Goal: Information Seeking & Learning: Learn about a topic

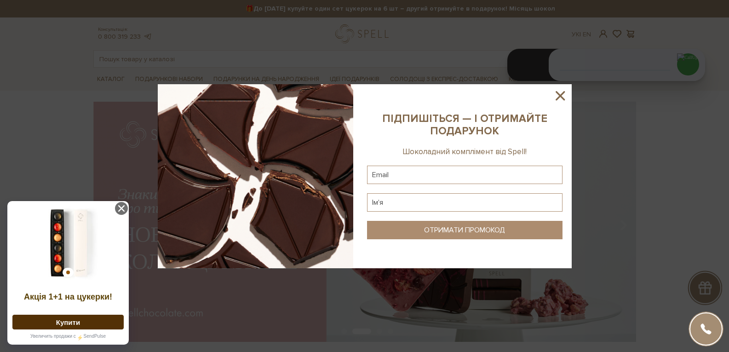
click at [561, 97] on icon at bounding box center [559, 95] width 9 height 9
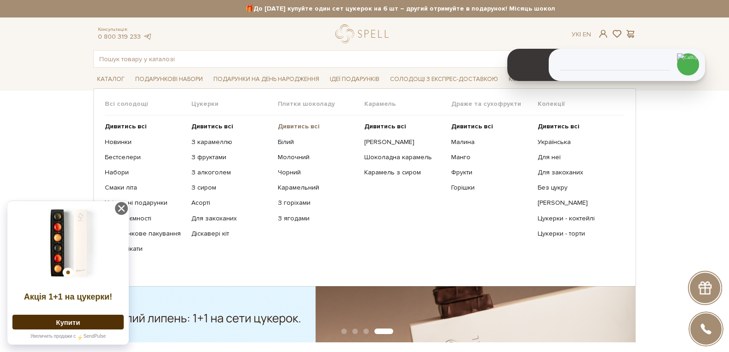
click at [299, 124] on b "Дивитись всі" at bounding box center [299, 126] width 42 height 8
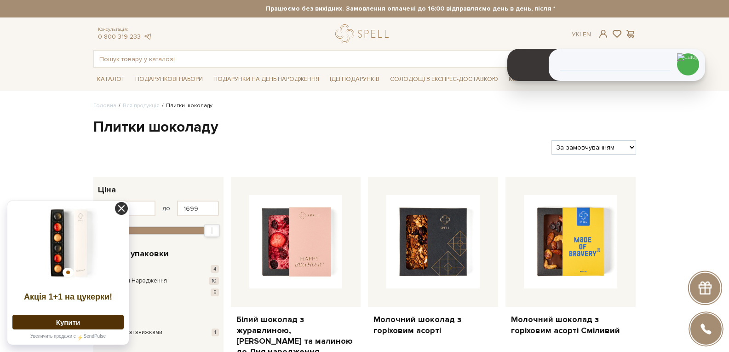
click at [123, 207] on icon at bounding box center [121, 208] width 13 height 13
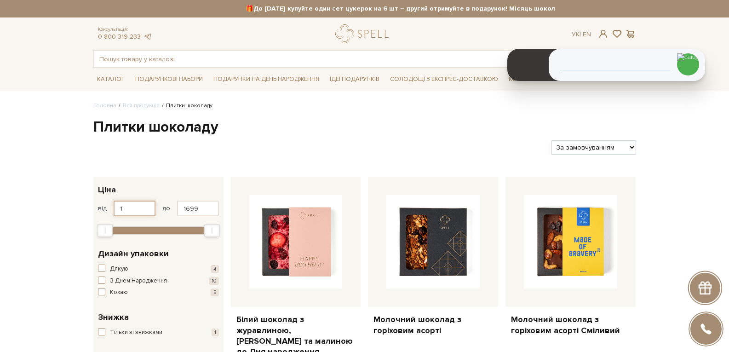
click at [120, 208] on input "1" at bounding box center [135, 208] width 42 height 16
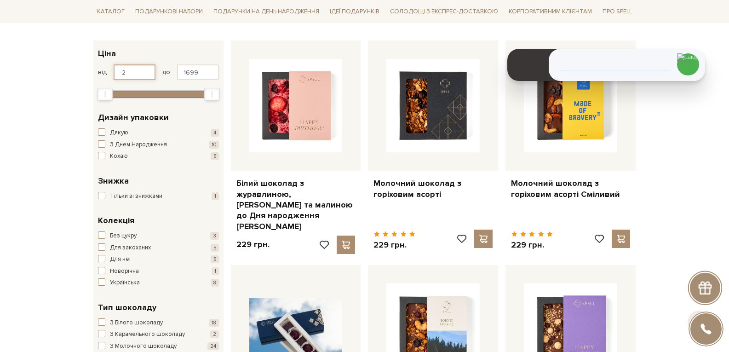
scroll to position [138, 0]
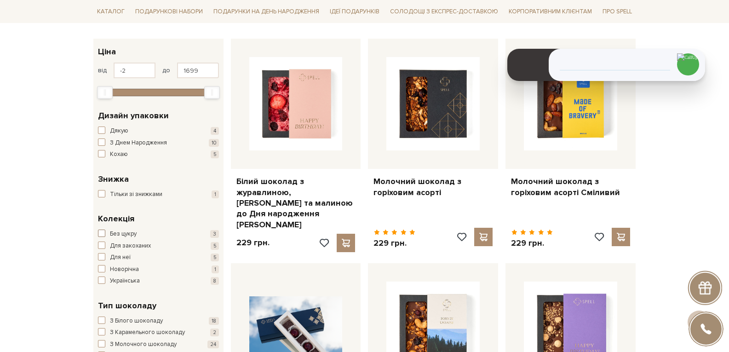
click at [120, 230] on span "Без цукру" at bounding box center [123, 233] width 27 height 9
type input "1"
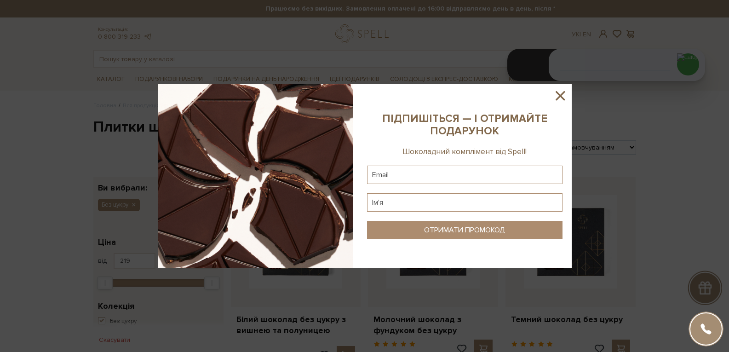
click at [561, 94] on icon at bounding box center [559, 95] width 9 height 9
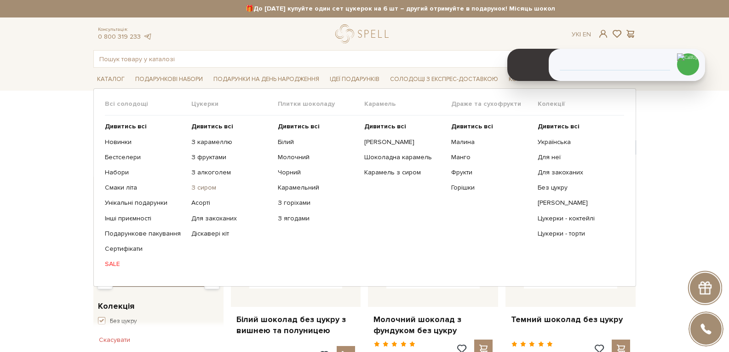
click at [200, 187] on link "З сиром" at bounding box center [231, 187] width 80 height 8
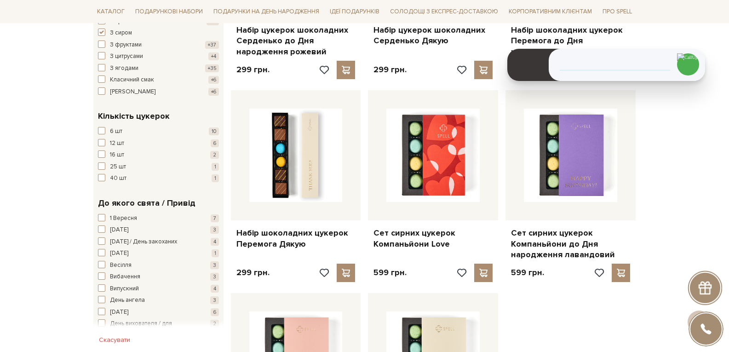
scroll to position [874, 0]
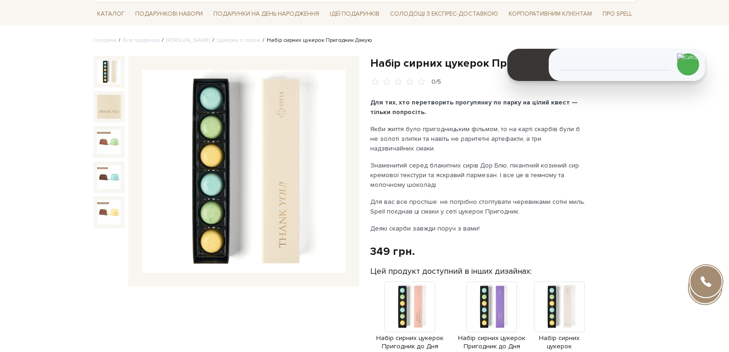
scroll to position [138, 0]
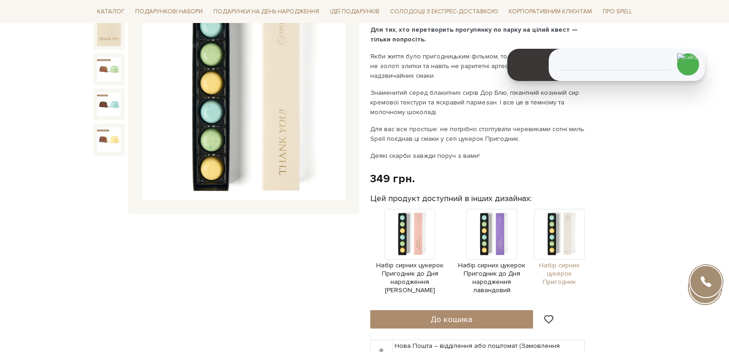
click at [562, 231] on img at bounding box center [559, 234] width 51 height 51
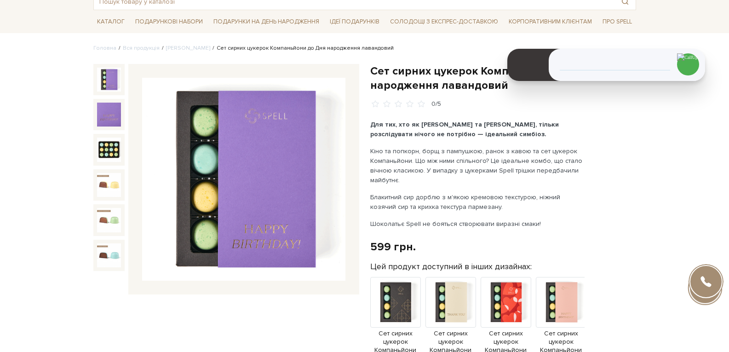
scroll to position [138, 0]
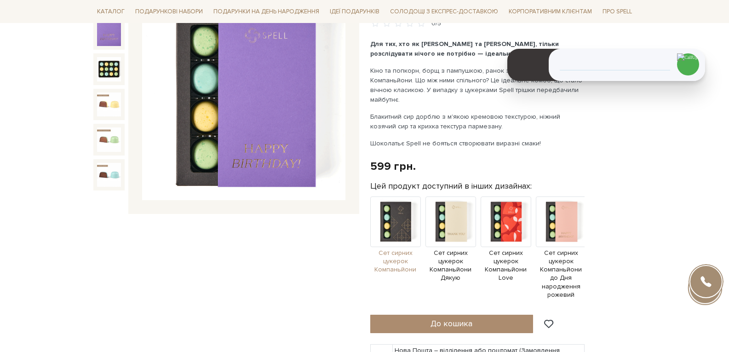
click at [392, 231] on img at bounding box center [395, 221] width 51 height 51
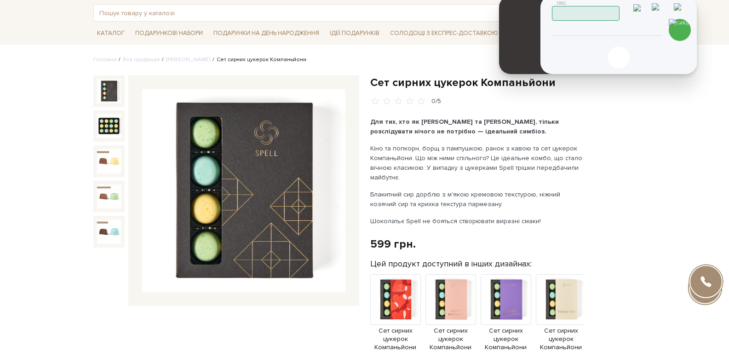
scroll to position [37, 0]
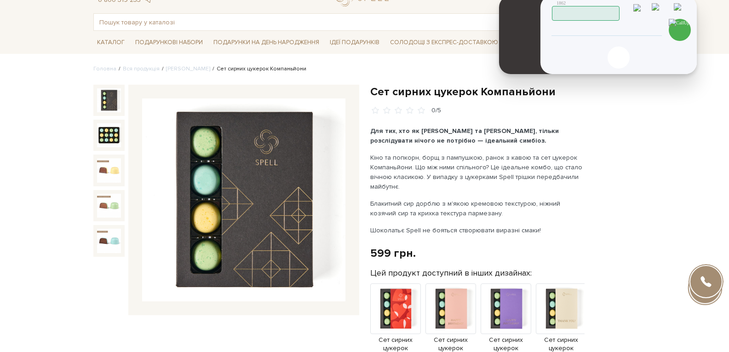
drag, startPoint x: 662, startPoint y: 44, endPoint x: 654, endPoint y: 8, distance: 36.8
click at [654, 8] on header "1862 Працюю" at bounding box center [619, 9] width 135 height 24
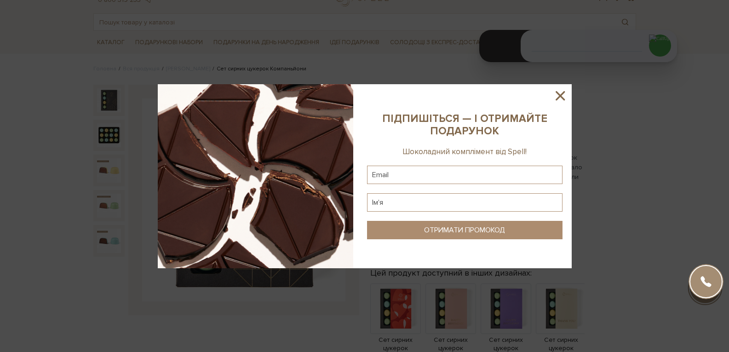
click at [563, 96] on icon at bounding box center [560, 96] width 16 height 16
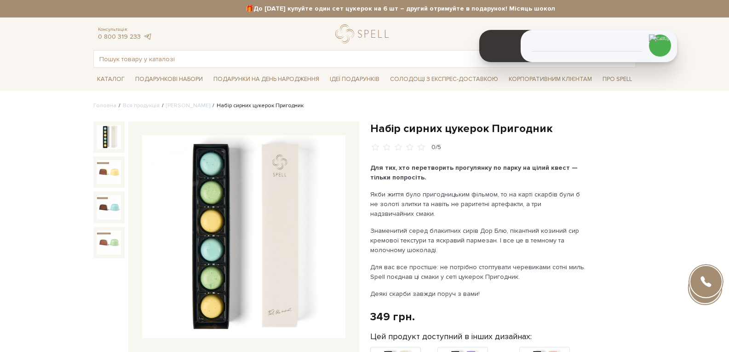
click at [202, 54] on input "text" at bounding box center [354, 59] width 520 height 17
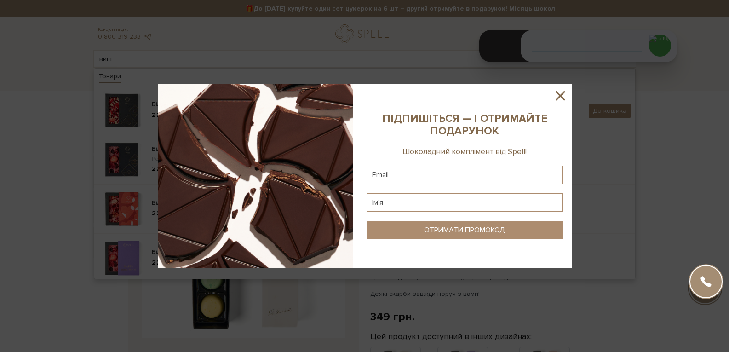
click at [560, 97] on icon at bounding box center [559, 95] width 9 height 9
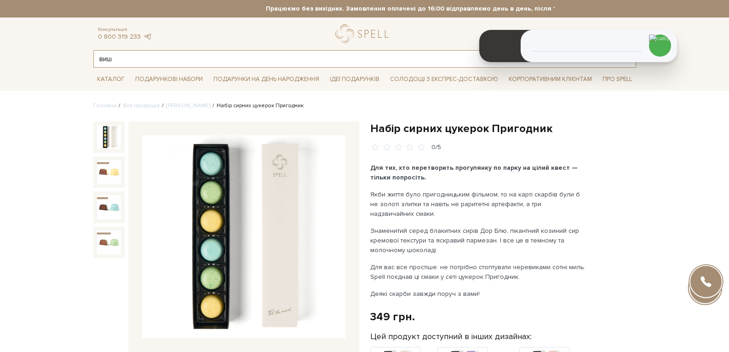
click at [163, 60] on input "виш" at bounding box center [354, 59] width 520 height 17
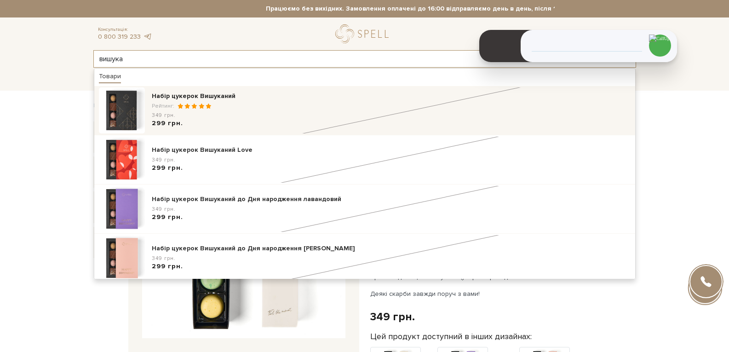
type input "вишука"
click at [194, 109] on span at bounding box center [193, 106] width 7 height 6
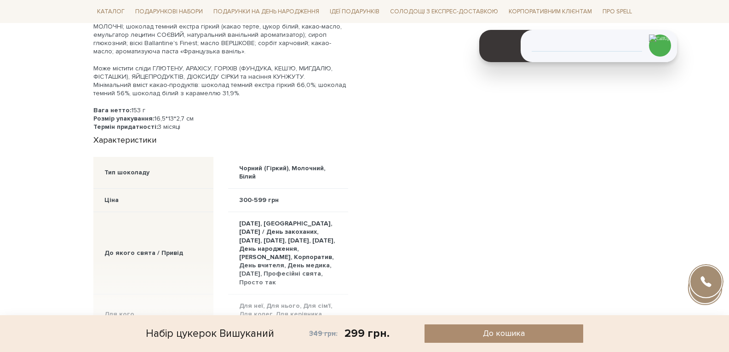
scroll to position [828, 0]
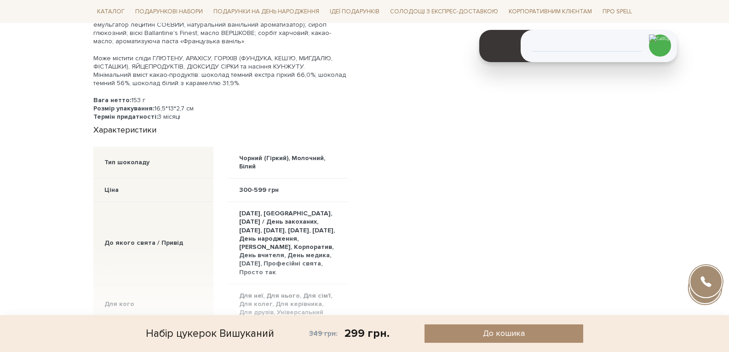
drag, startPoint x: 94, startPoint y: 90, endPoint x: 196, endPoint y: 101, distance: 102.7
copy div "Вага нетто: 153 г Розмір упакування: 16,5*13*2,7 см"
